Goal: Information Seeking & Learning: Learn about a topic

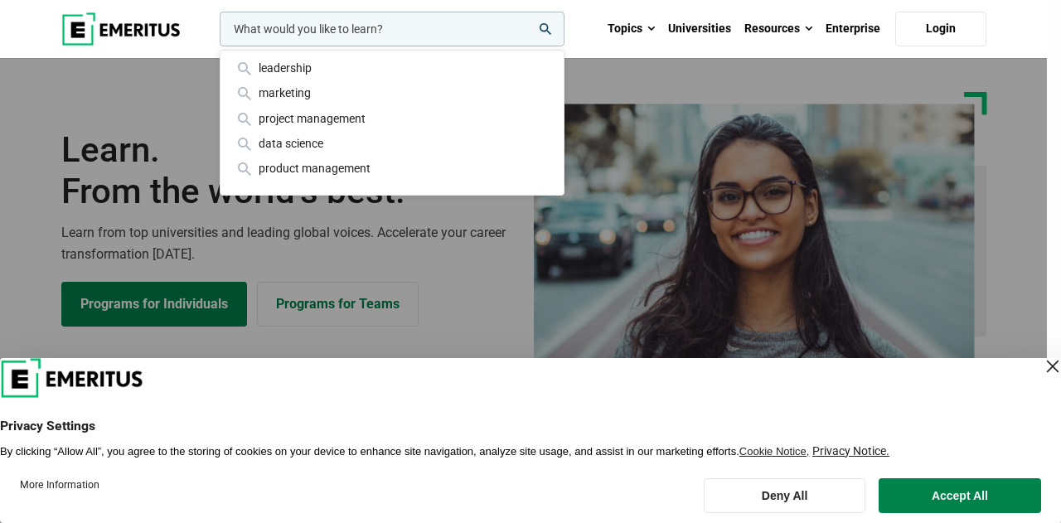
click at [322, 31] on input "woocommerce-product-search-field-0" at bounding box center [392, 29] width 345 height 35
paste input "Digital Marketing: Strategies, Models and Frameworks"
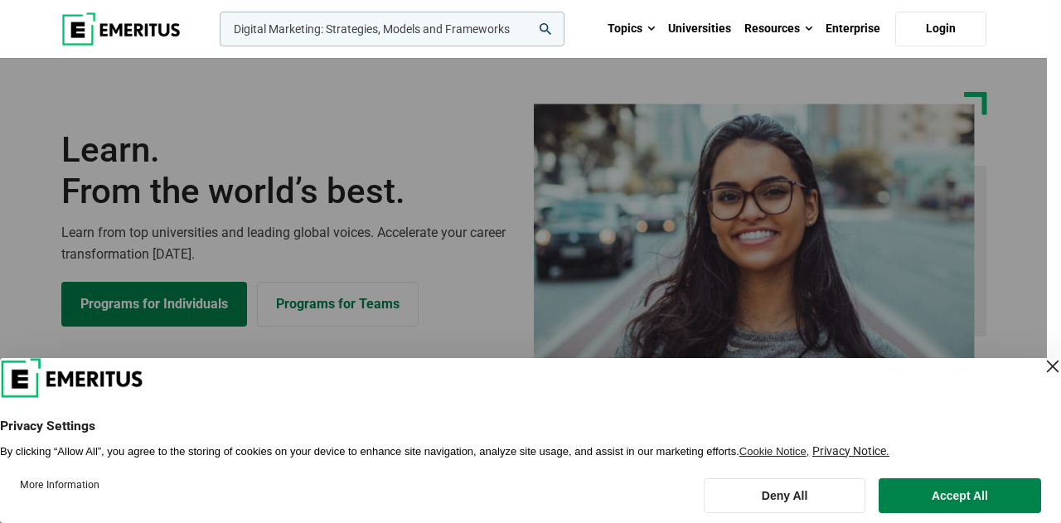
type input "Digital Marketing: Strategies, Models and Frameworks"
click at [216, 33] on button "search" at bounding box center [216, 33] width 0 height 0
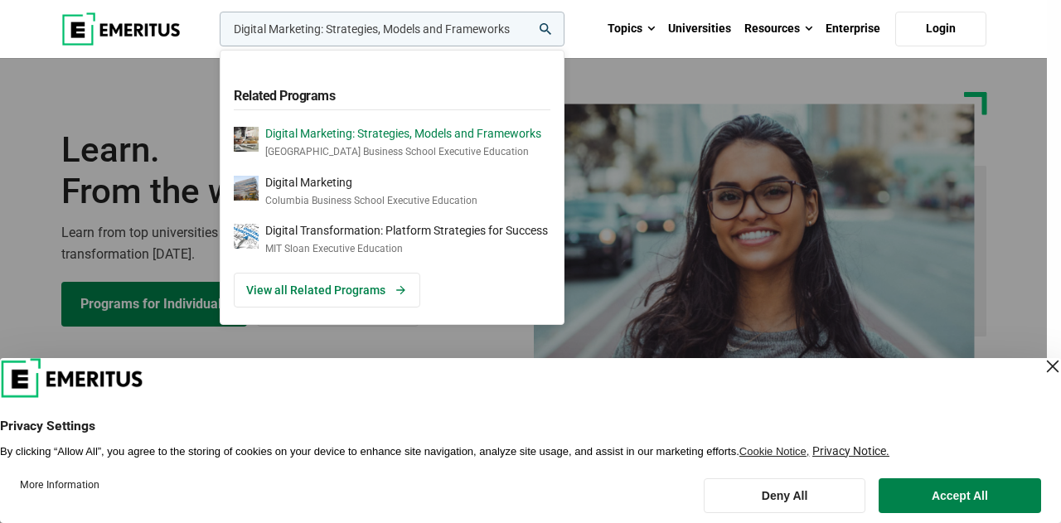
click at [421, 133] on p "Digital Marketing: Strategies, Models and Frameworks" at bounding box center [403, 134] width 276 height 14
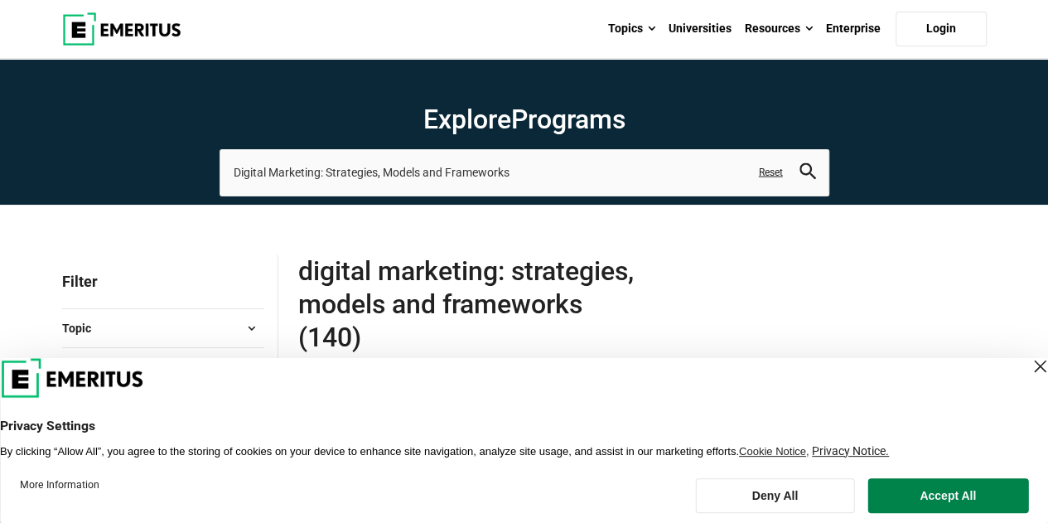
scroll to position [249, 0]
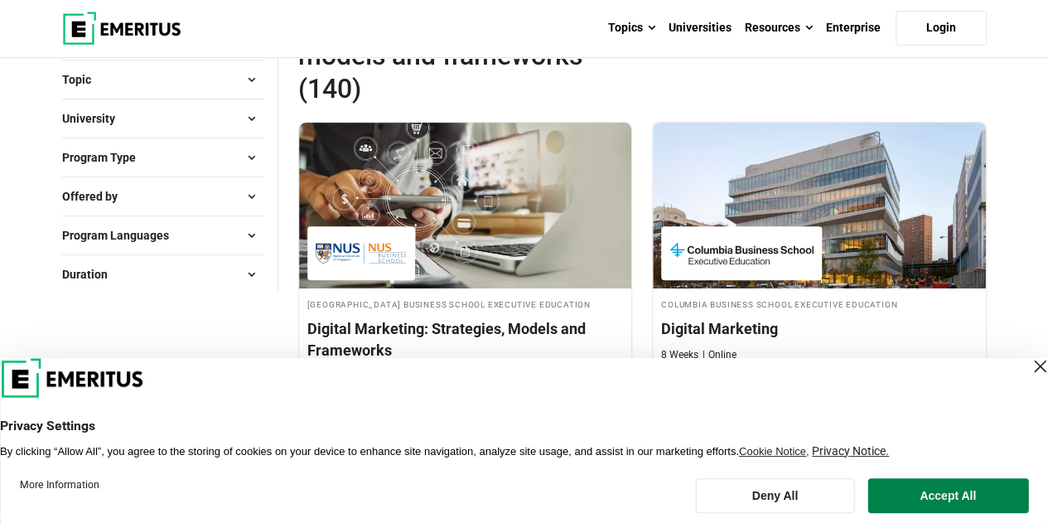
click at [1029, 368] on div "Close Layer" at bounding box center [1040, 366] width 23 height 23
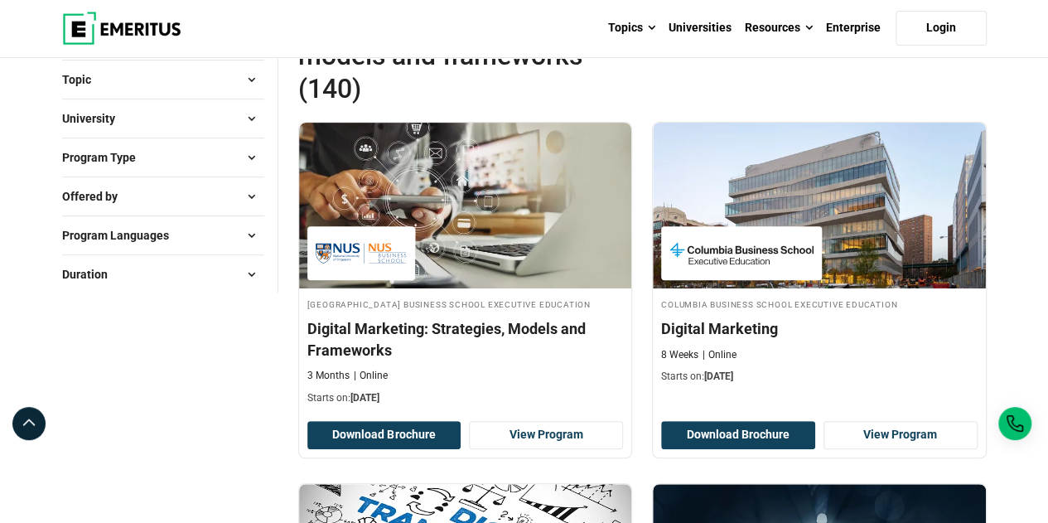
scroll to position [0, 0]
